Goal: Task Accomplishment & Management: Manage account settings

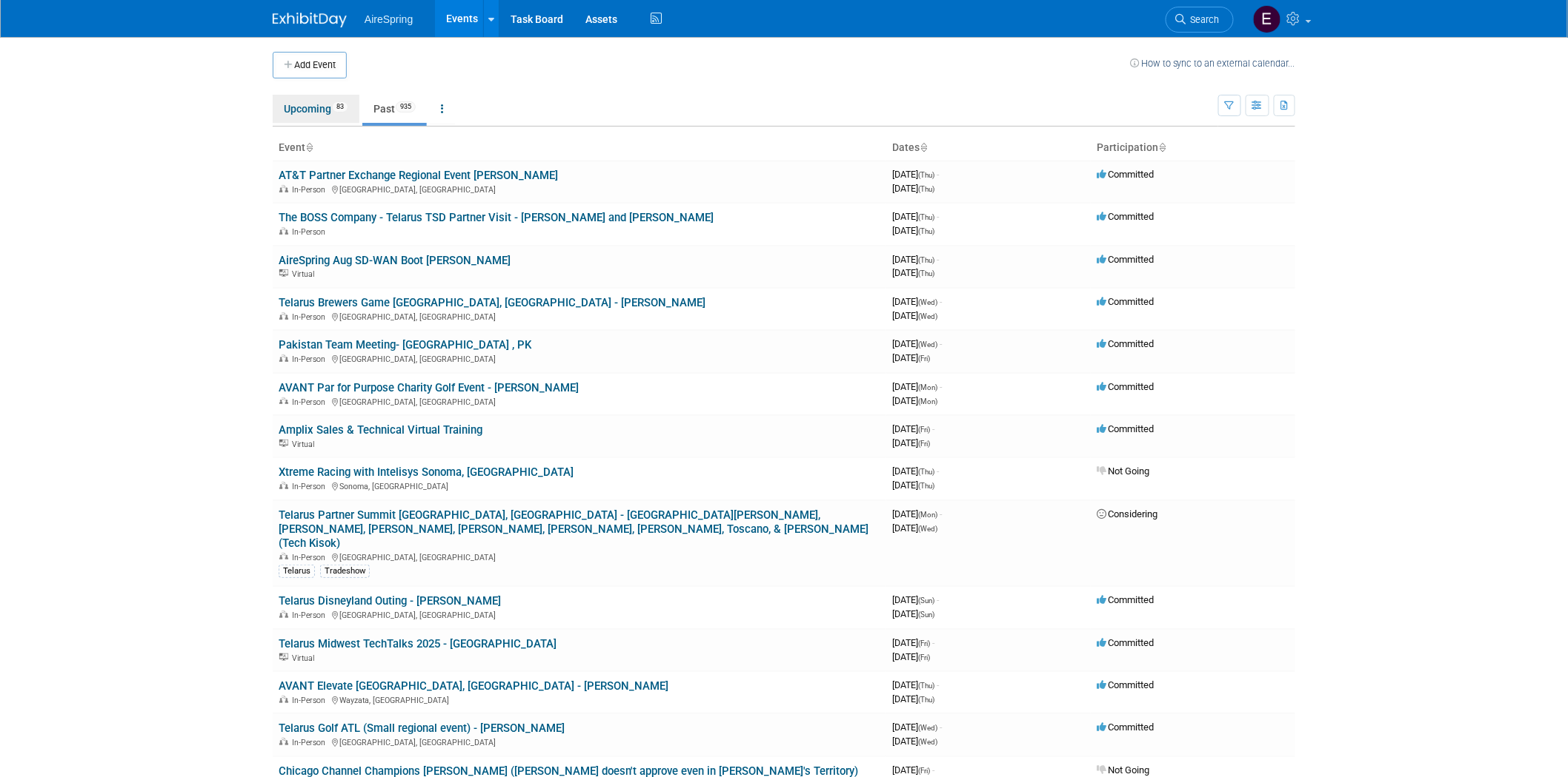
drag, startPoint x: 299, startPoint y: 112, endPoint x: 302, endPoint y: 123, distance: 11.4
click at [299, 111] on link "Upcoming 83" at bounding box center [315, 109] width 86 height 28
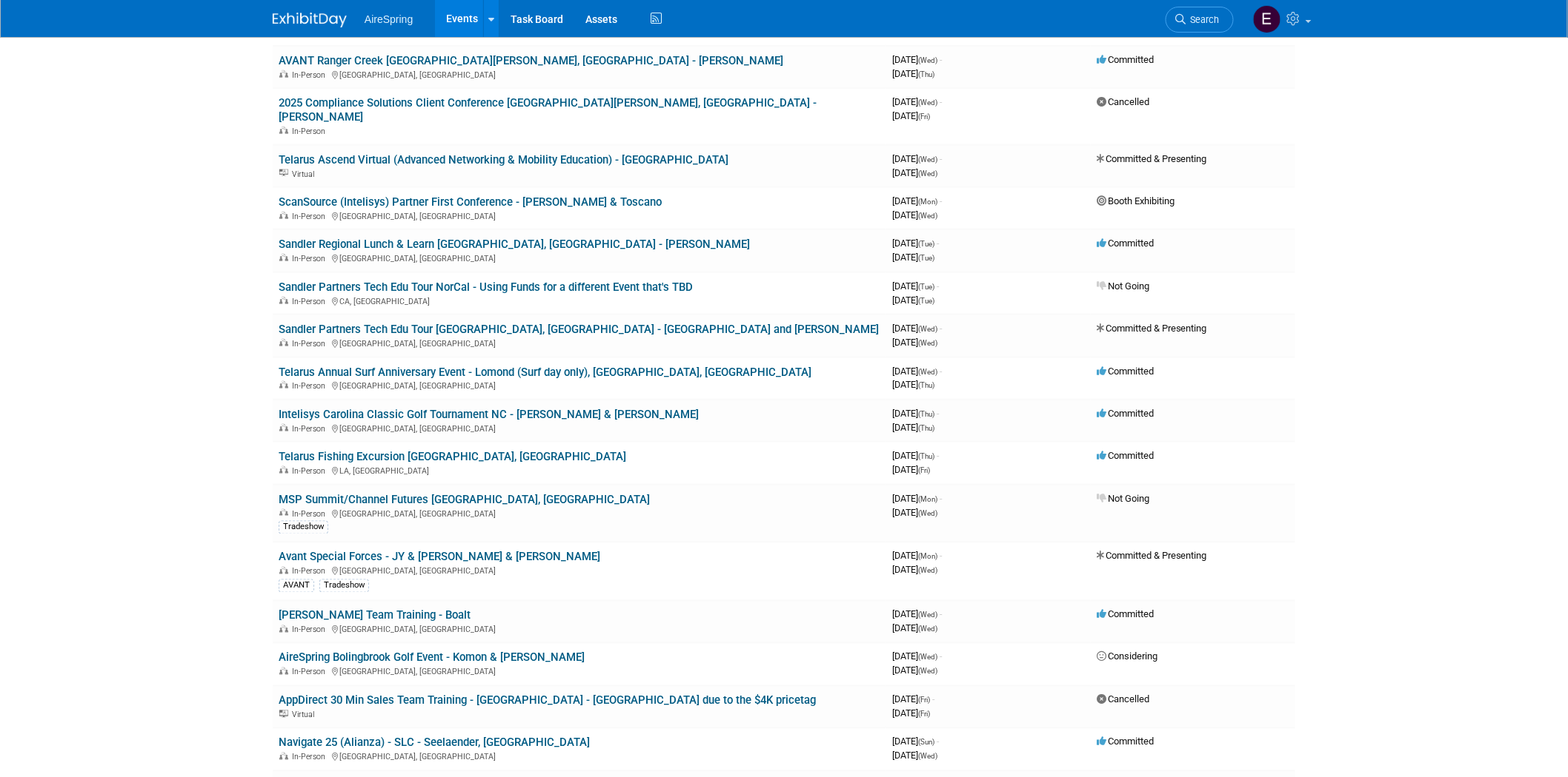
scroll to position [658, 0]
click at [424, 549] on link "Avant Special Forces - JY & [PERSON_NAME] & [PERSON_NAME]" at bounding box center [439, 555] width 321 height 13
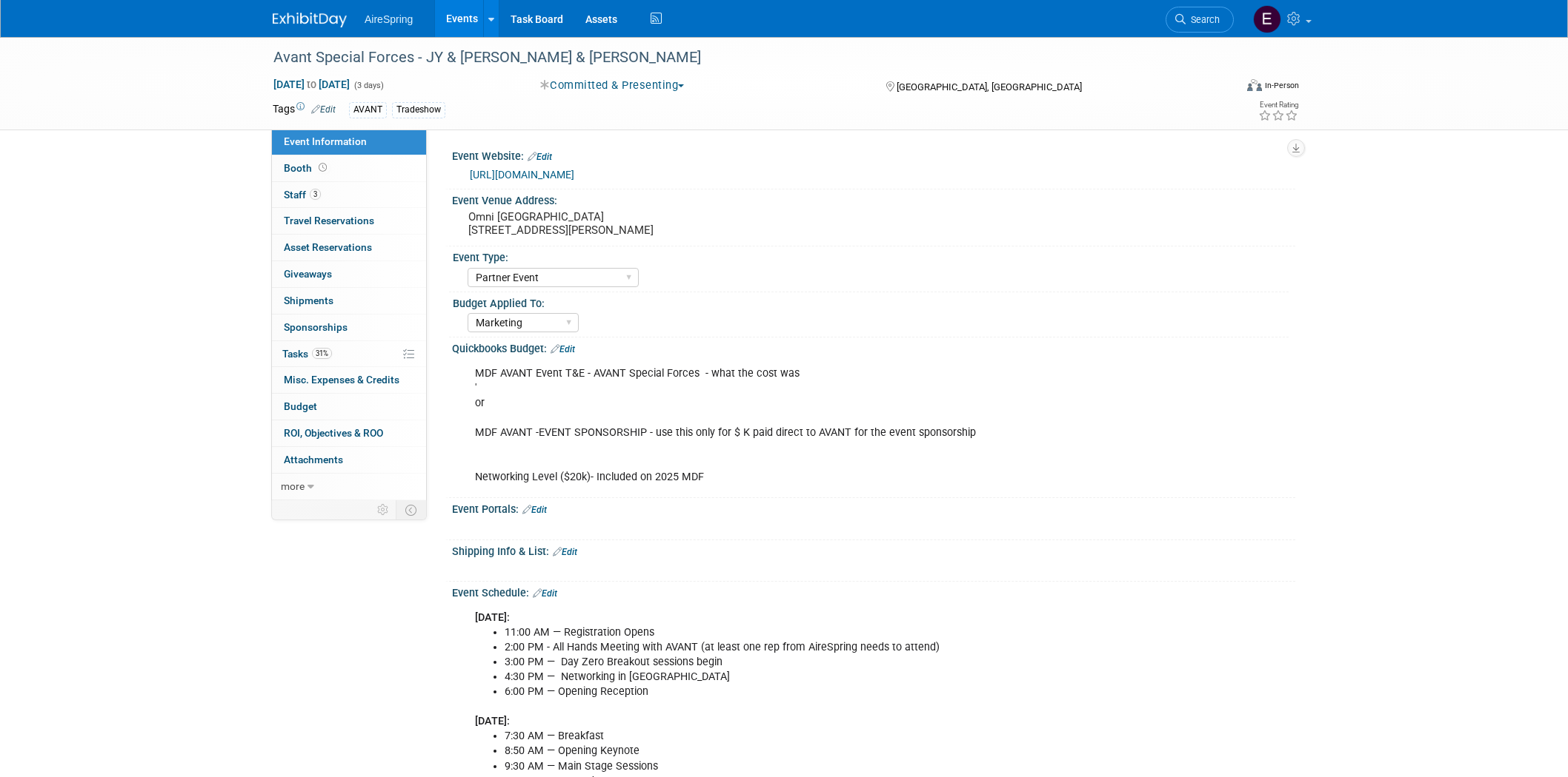
select select "Partner Event"
select select "Marketing"
drag, startPoint x: 270, startPoint y: 55, endPoint x: 410, endPoint y: 59, distance: 140.1
click at [410, 59] on div "Avant Special Forces - JY & Beavers & Petschel" at bounding box center [739, 58] width 943 height 27
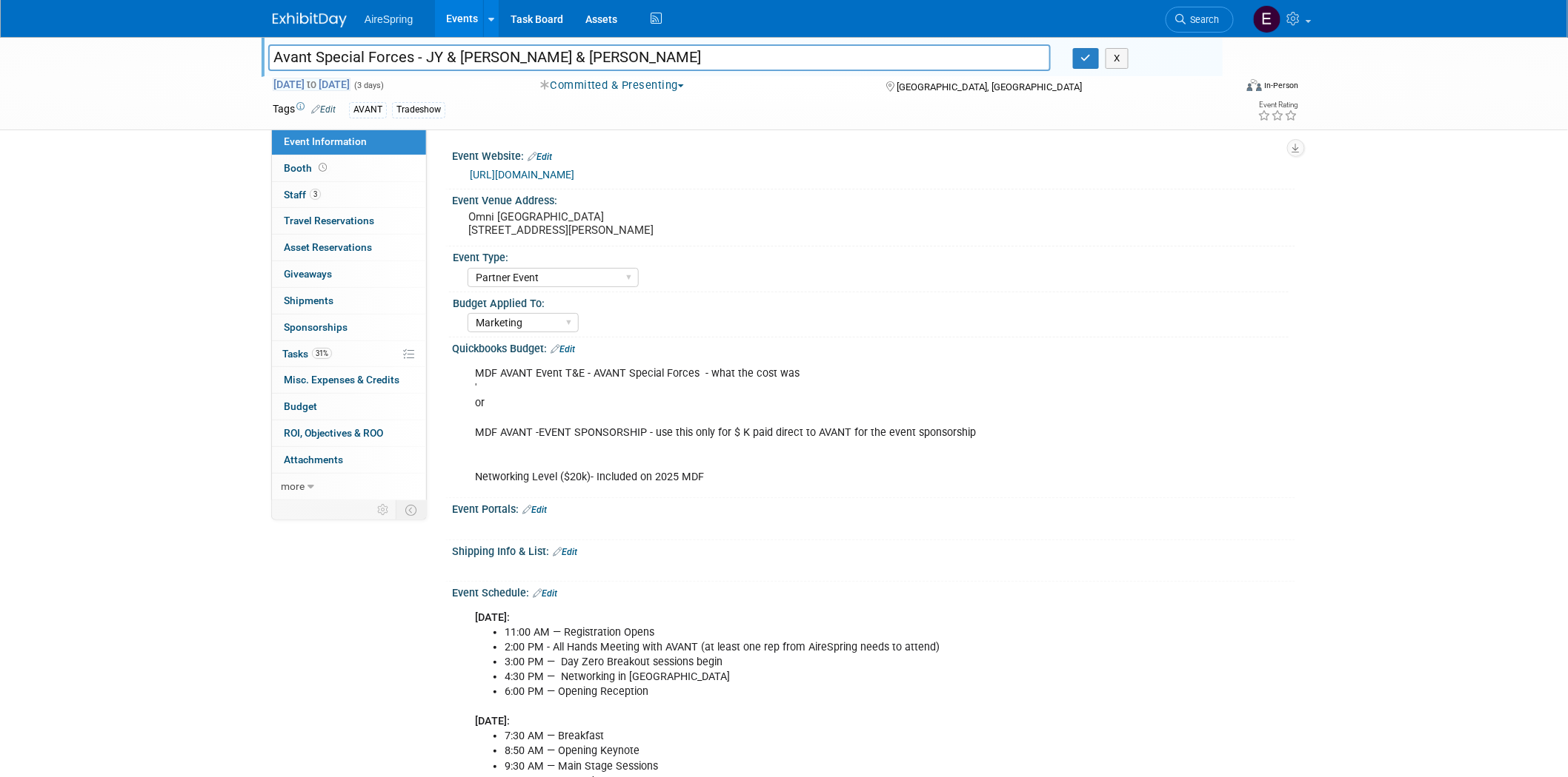
drag, startPoint x: 267, startPoint y: 51, endPoint x: 408, endPoint y: 82, distance: 144.4
click at [410, 58] on input "Avant Special Forces - JY & [PERSON_NAME] & [PERSON_NAME]" at bounding box center [659, 58] width 783 height 26
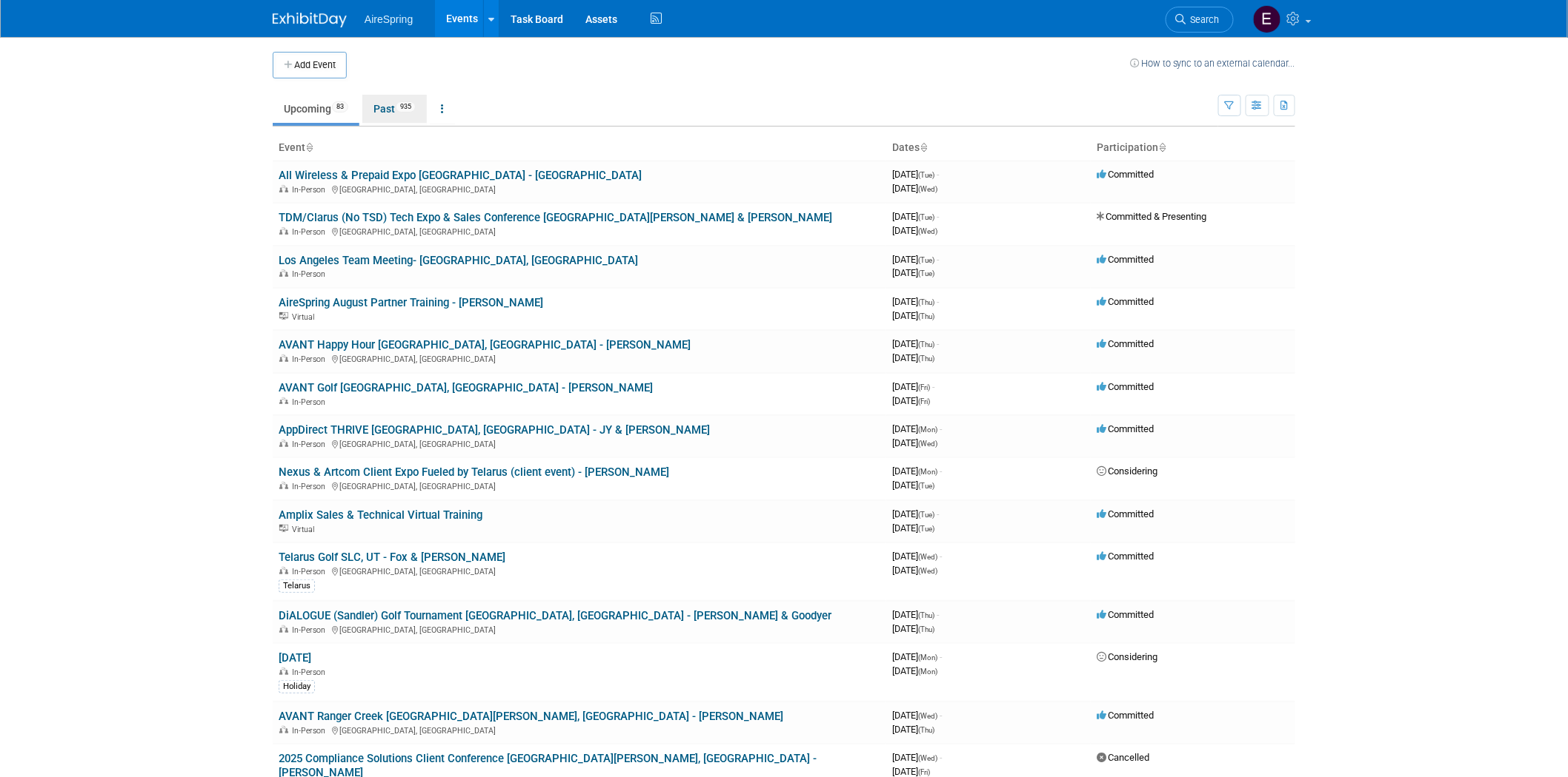
drag, startPoint x: 390, startPoint y: 112, endPoint x: 394, endPoint y: 126, distance: 14.6
click at [390, 112] on link "Past 935" at bounding box center [394, 109] width 65 height 28
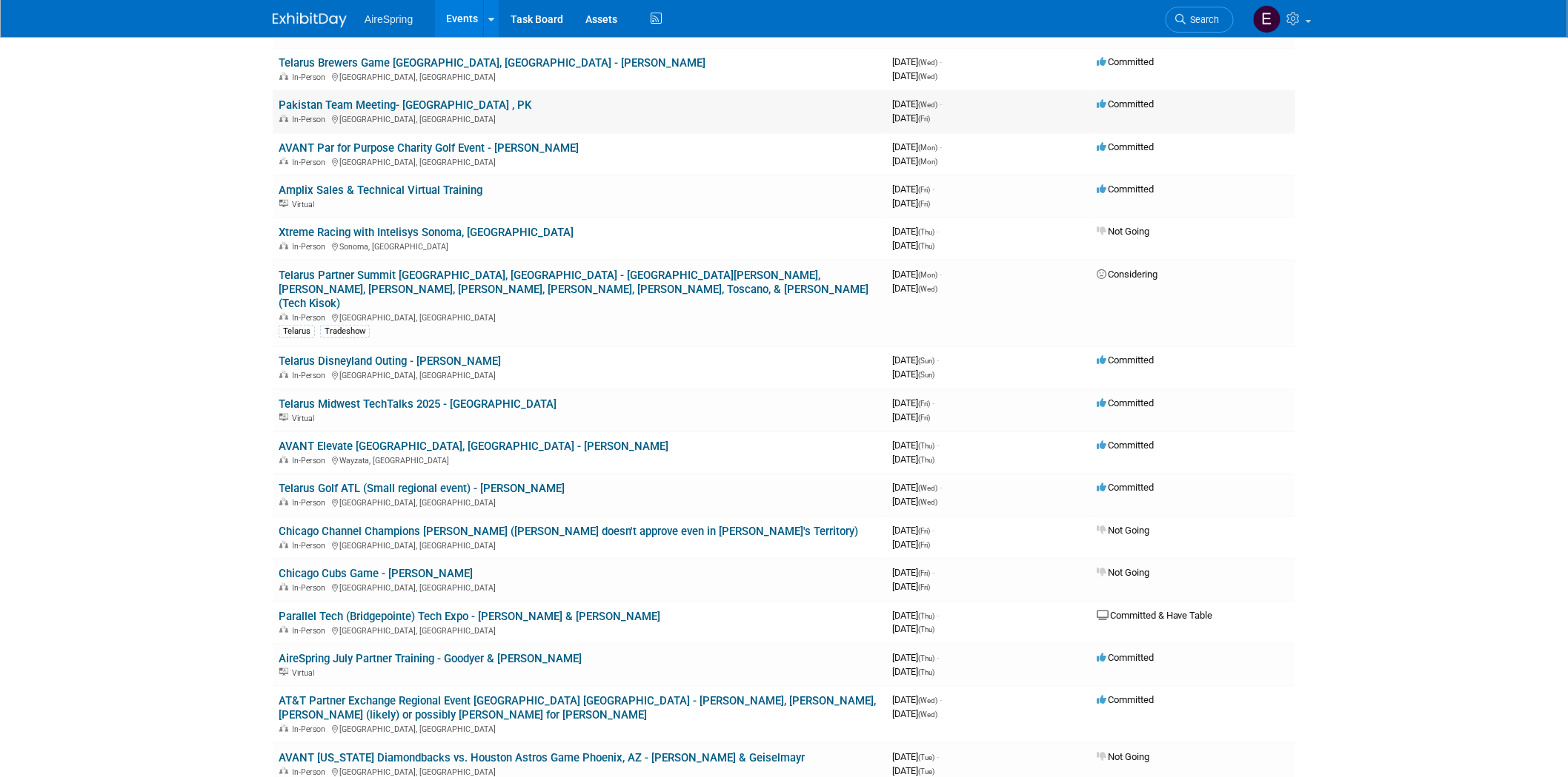
scroll to position [247, 0]
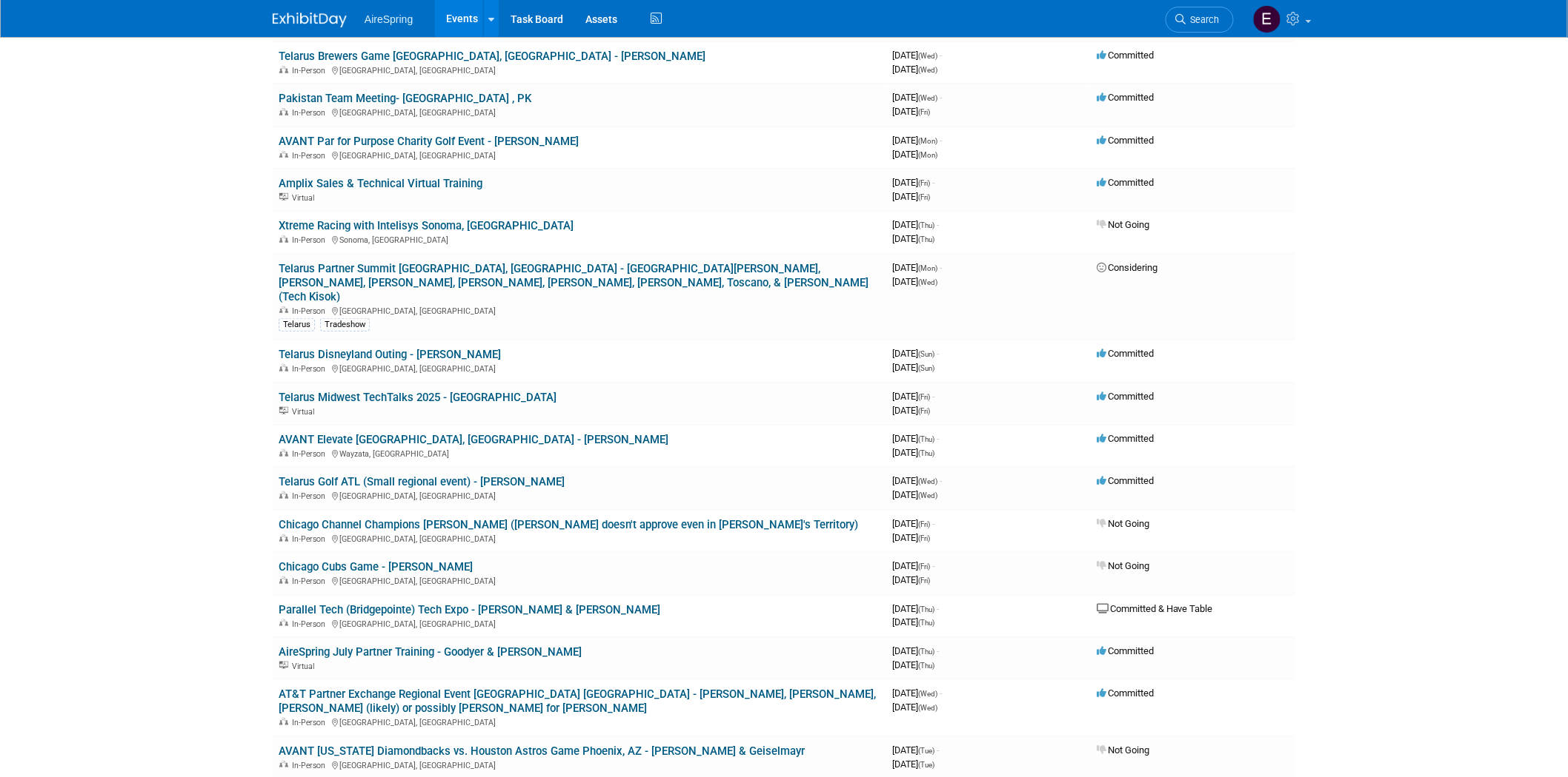
drag, startPoint x: 350, startPoint y: 267, endPoint x: 360, endPoint y: 270, distance: 10.4
click at [351, 267] on link "Telarus Partner Summit [GEOGRAPHIC_DATA], [GEOGRAPHIC_DATA] - [GEOGRAPHIC_DATA]…" at bounding box center [573, 283] width 590 height 42
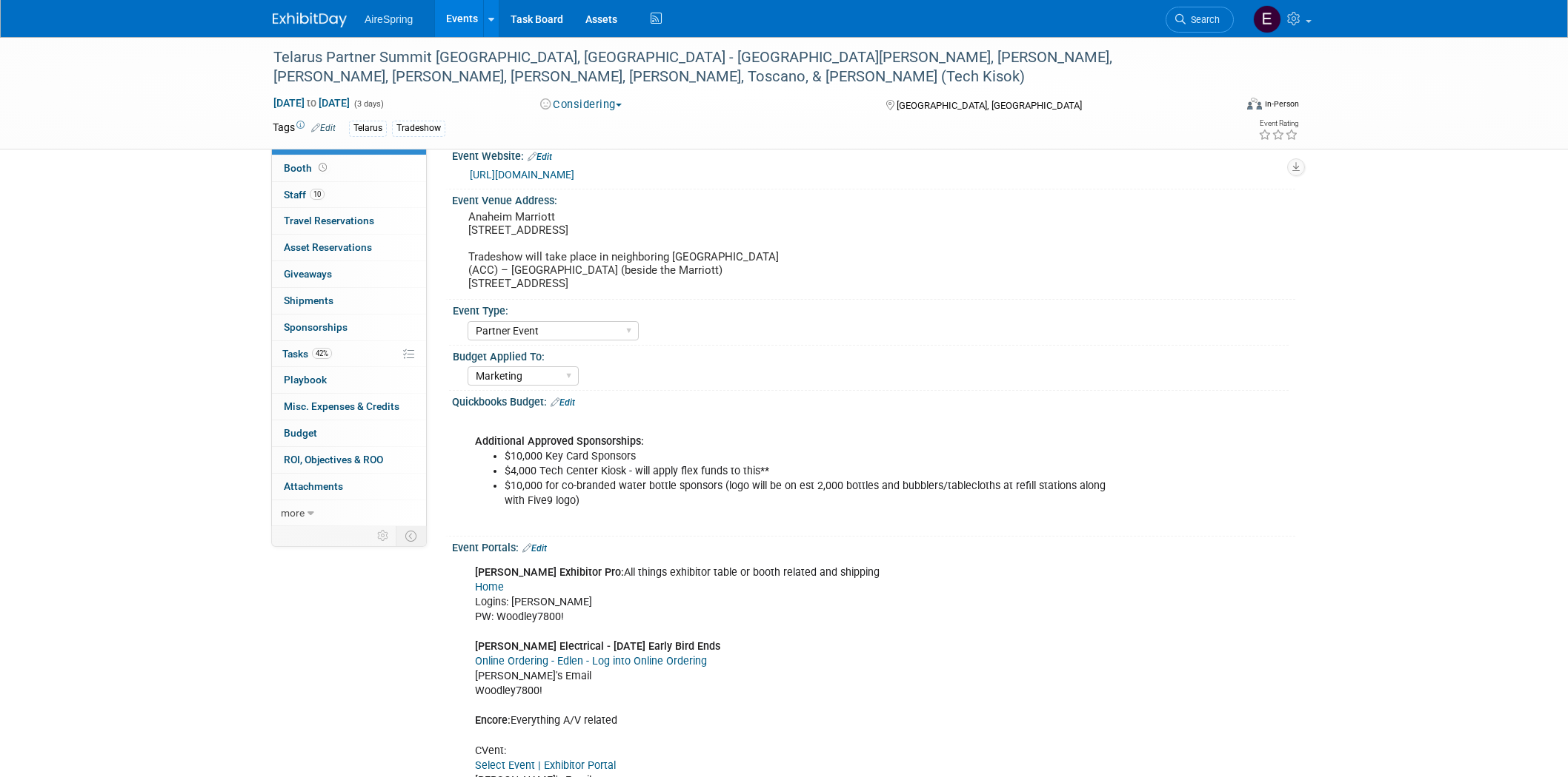
select select "Partner Event"
select select "Marketing"
drag, startPoint x: 277, startPoint y: 53, endPoint x: 513, endPoint y: 62, distance: 236.2
click at [513, 62] on div "Telarus Partner Summit [GEOGRAPHIC_DATA], [GEOGRAPHIC_DATA] - [GEOGRAPHIC_DATA]…" at bounding box center [739, 67] width 943 height 45
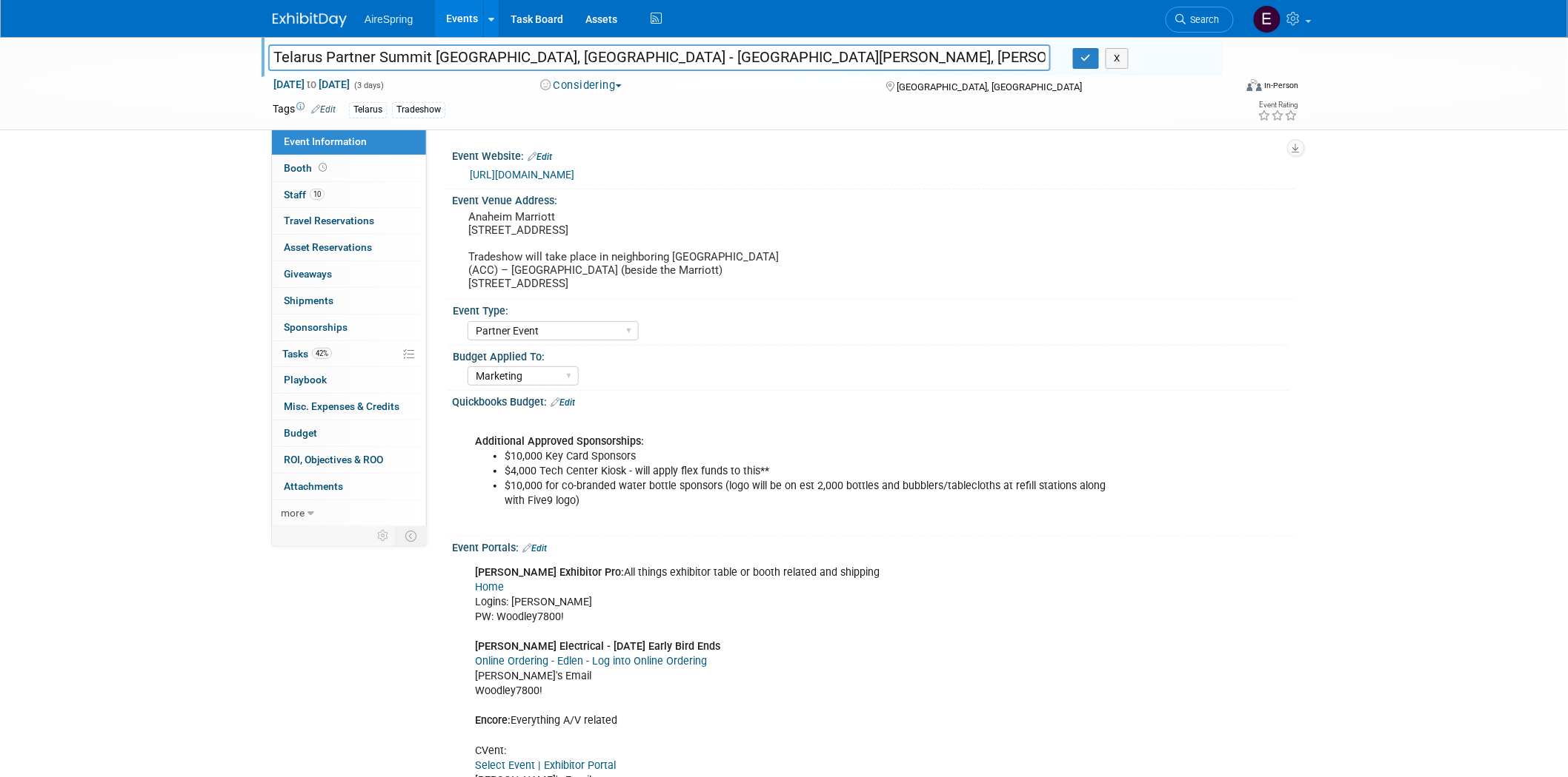
drag, startPoint x: 271, startPoint y: 55, endPoint x: 518, endPoint y: 59, distance: 247.0
click at [518, 59] on input "Telarus Partner Summit [GEOGRAPHIC_DATA], [GEOGRAPHIC_DATA] - [GEOGRAPHIC_DATA]…" at bounding box center [659, 58] width 783 height 26
drag, startPoint x: 270, startPoint y: 54, endPoint x: 517, endPoint y: 57, distance: 247.0
click at [517, 57] on input "Telarus Partner Summit [GEOGRAPHIC_DATA], [GEOGRAPHIC_DATA] - [GEOGRAPHIC_DATA]…" at bounding box center [659, 58] width 783 height 26
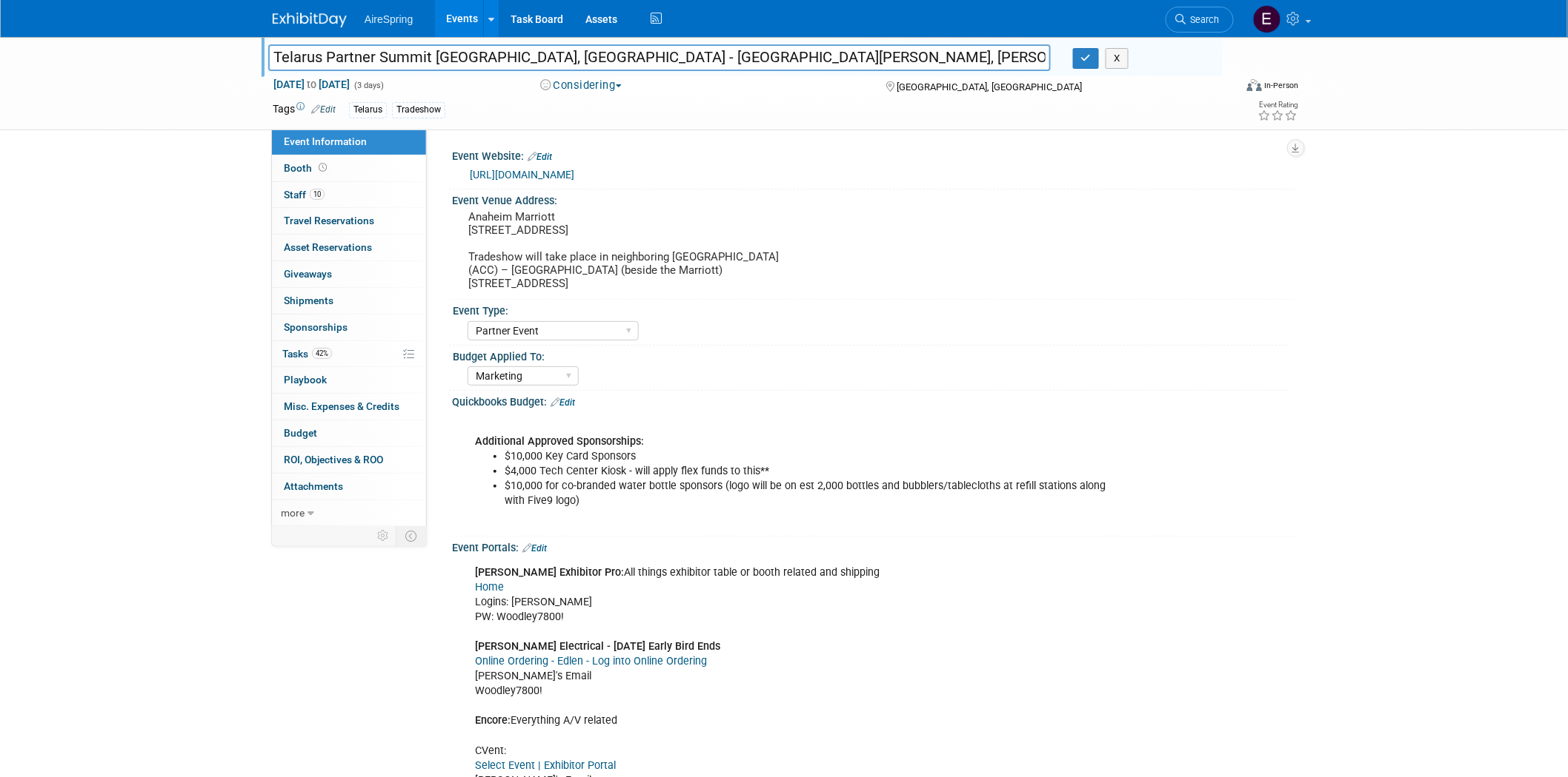
click at [204, 90] on div "Telarus Partner Summit Anaheim, CA - Hailey, JY, Lomond, Krebs, Curtis, Michael…" at bounding box center [784, 83] width 1568 height 93
drag, startPoint x: 272, startPoint y: 51, endPoint x: 513, endPoint y: 57, distance: 241.1
click at [513, 57] on input "Telarus Partner Summit [GEOGRAPHIC_DATA], [GEOGRAPHIC_DATA] - [GEOGRAPHIC_DATA]…" at bounding box center [659, 58] width 783 height 26
drag, startPoint x: 216, startPoint y: 62, endPoint x: 243, endPoint y: 52, distance: 28.8
click at [215, 61] on div "Telarus Partner Summit Anaheim, CA - Hailey, JY, Lomond, Krebs, Curtis, Michael…" at bounding box center [784, 83] width 1568 height 93
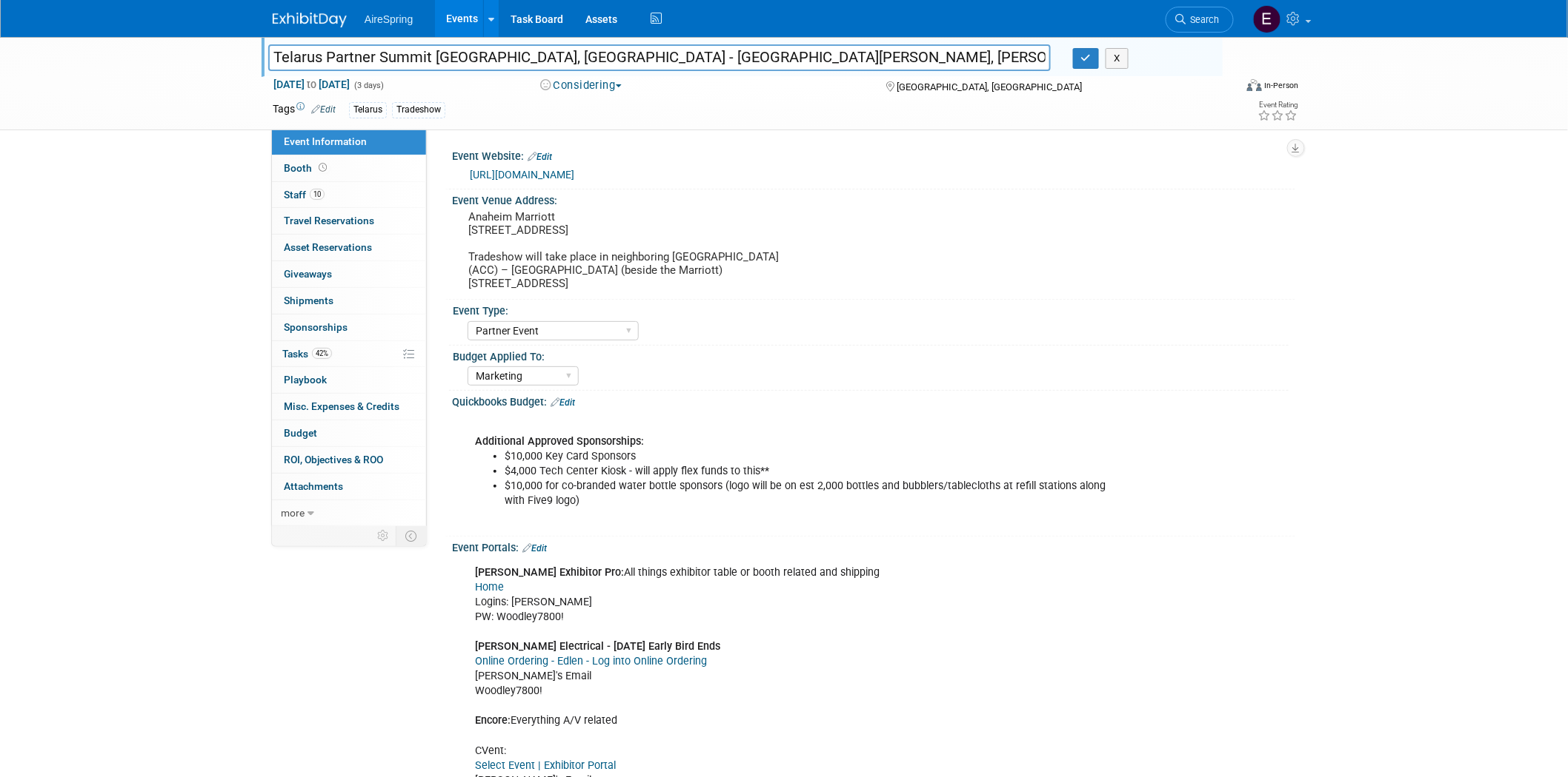
drag, startPoint x: 271, startPoint y: 53, endPoint x: 516, endPoint y: 65, distance: 245.3
click at [516, 65] on input "Telarus Partner Summit [GEOGRAPHIC_DATA], [GEOGRAPHIC_DATA] - [GEOGRAPHIC_DATA]…" at bounding box center [659, 58] width 783 height 26
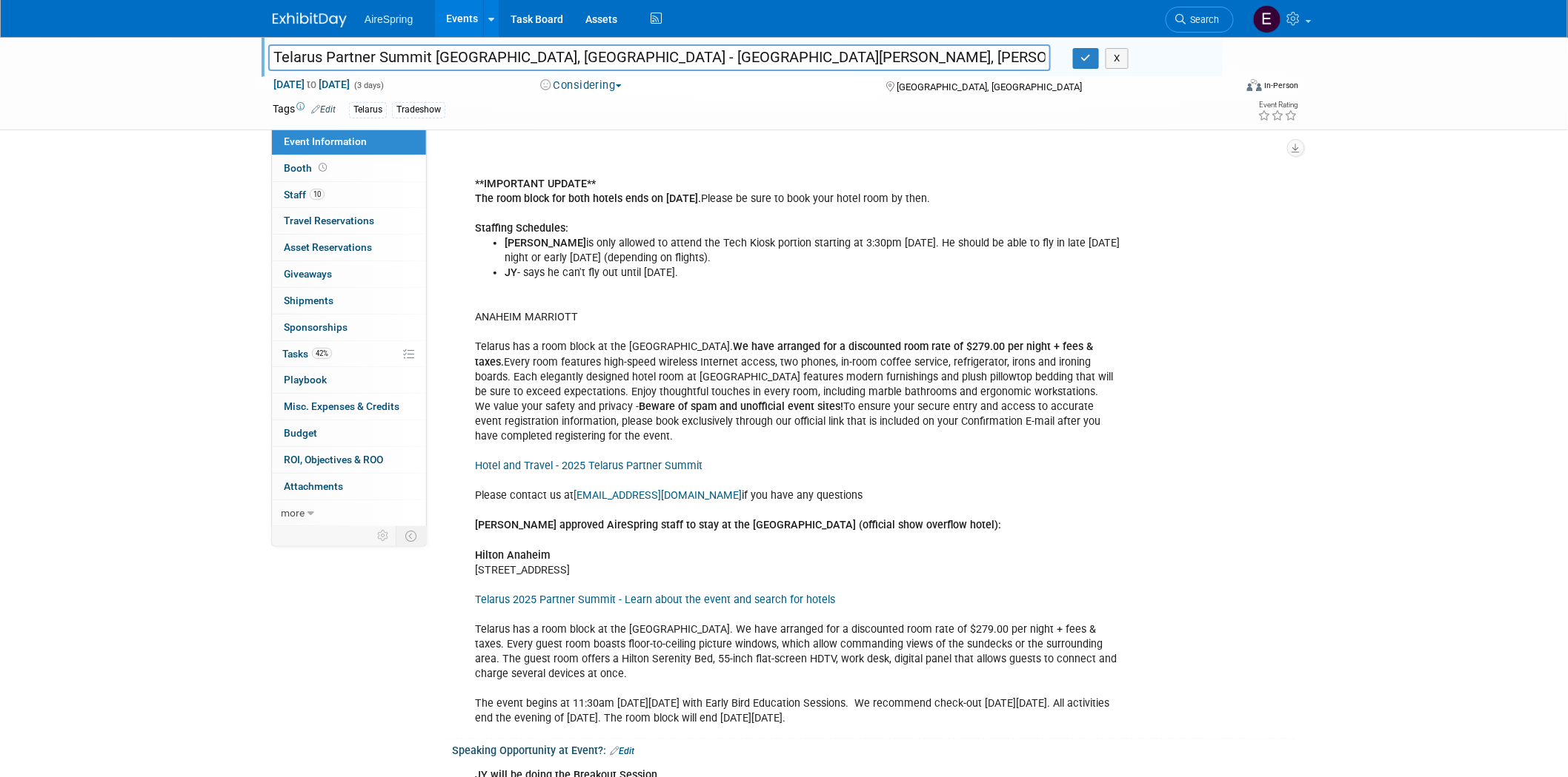
scroll to position [2715, 0]
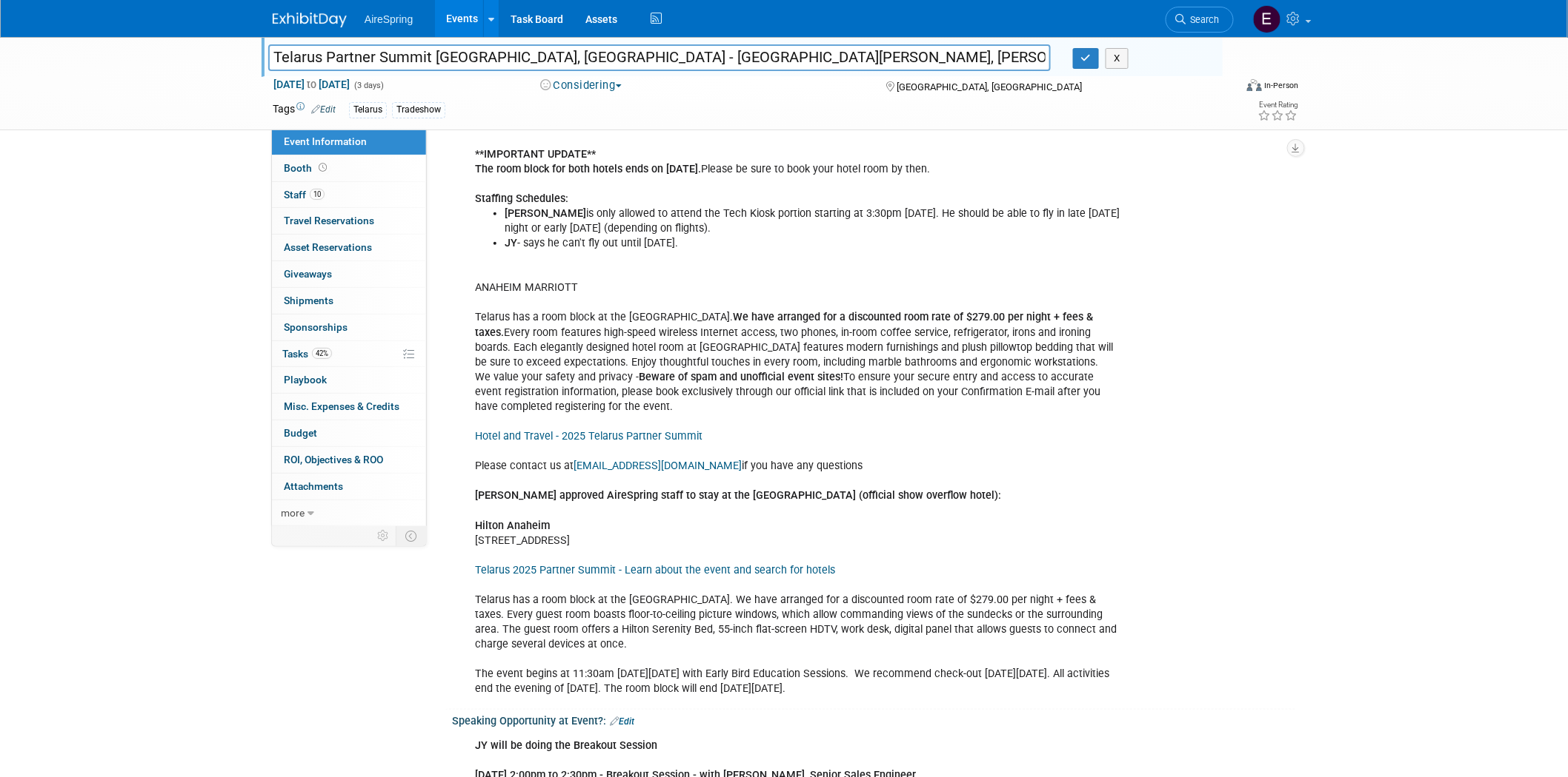
click at [154, 52] on div "Telarus Partner Summit Anaheim, CA - Hailey, JY, Lomond, Krebs, Curtis, Michael…" at bounding box center [784, 83] width 1568 height 93
drag, startPoint x: 298, startPoint y: 56, endPoint x: 514, endPoint y: 58, distance: 216.0
click at [514, 58] on input "Telarus Partner Summit [GEOGRAPHIC_DATA], [GEOGRAPHIC_DATA] - [GEOGRAPHIC_DATA]…" at bounding box center [659, 58] width 783 height 26
click at [206, 99] on div "Telarus Partner Summit Anaheim, CA - Hailey, JY, Lomond, Krebs, Curtis, Michael…" at bounding box center [784, 83] width 1568 height 93
drag, startPoint x: 271, startPoint y: 52, endPoint x: 513, endPoint y: 67, distance: 242.5
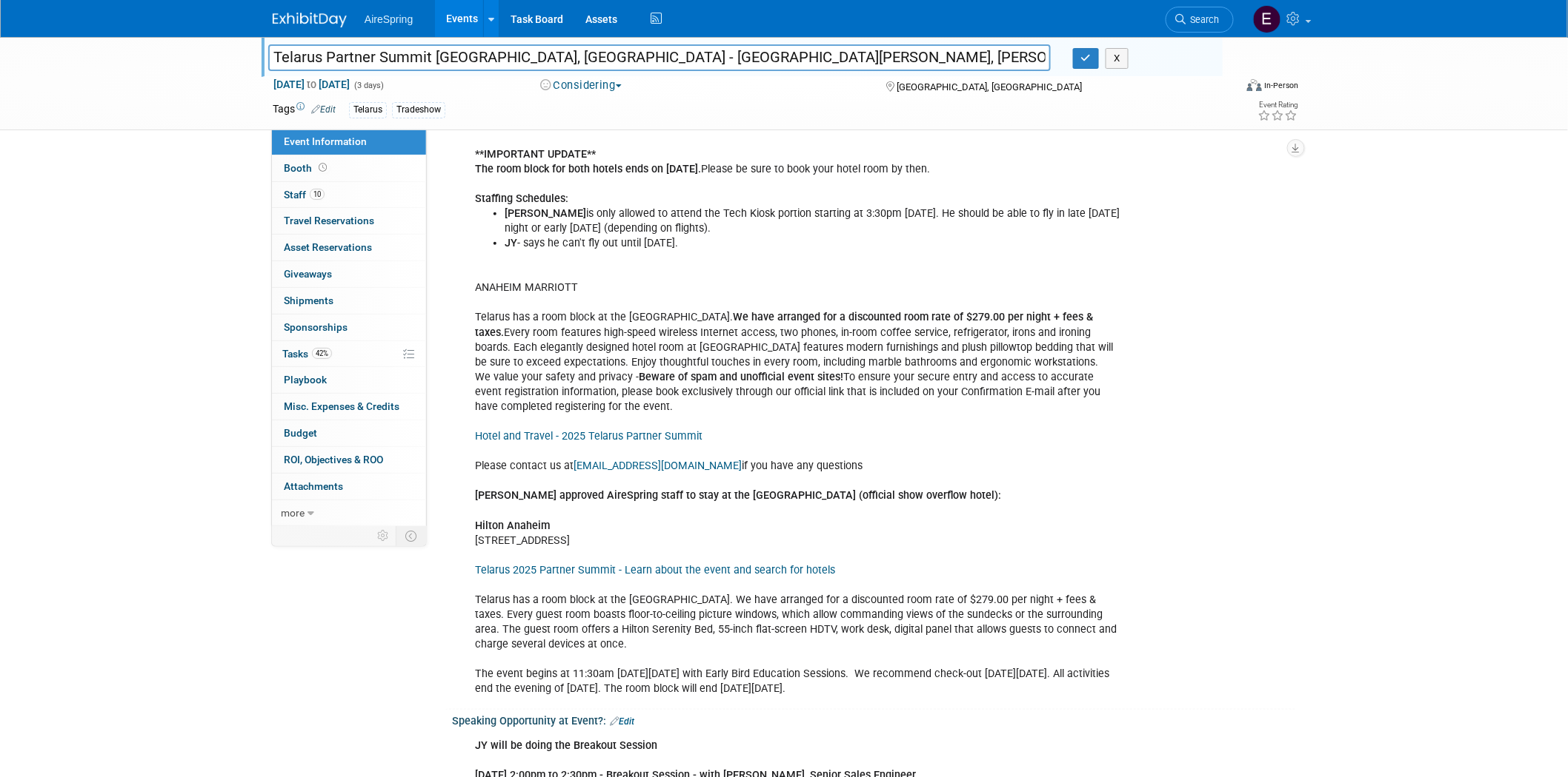
click at [513, 67] on input "Telarus Partner Summit [GEOGRAPHIC_DATA], [GEOGRAPHIC_DATA] - [GEOGRAPHIC_DATA]…" at bounding box center [659, 58] width 783 height 26
click at [243, 106] on div "Telarus Partner Summit Anaheim, CA - Hailey, JY, Lomond, Krebs, Curtis, Michael…" at bounding box center [784, 83] width 1568 height 93
drag, startPoint x: 270, startPoint y: 51, endPoint x: 514, endPoint y: 58, distance: 244.1
click at [514, 58] on input "Telarus Partner Summit [GEOGRAPHIC_DATA], [GEOGRAPHIC_DATA] - [GEOGRAPHIC_DATA]…" at bounding box center [659, 58] width 783 height 26
